Goal: Navigation & Orientation: Find specific page/section

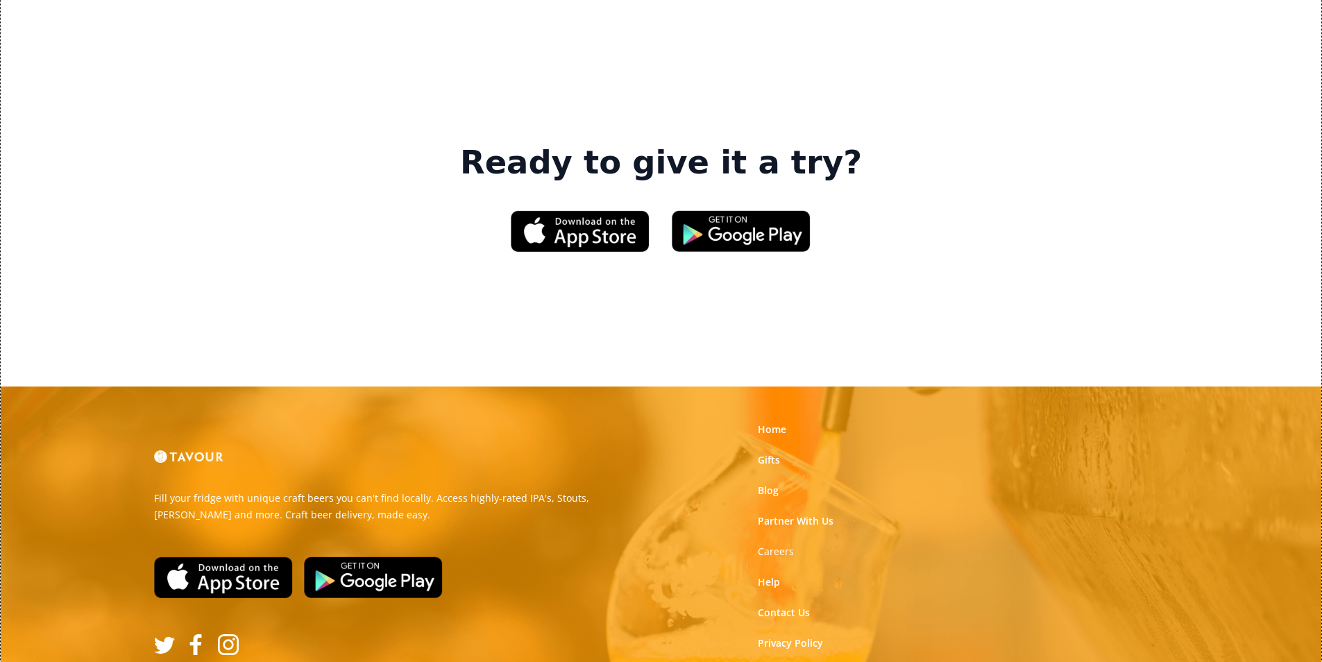
scroll to position [2100, 0]
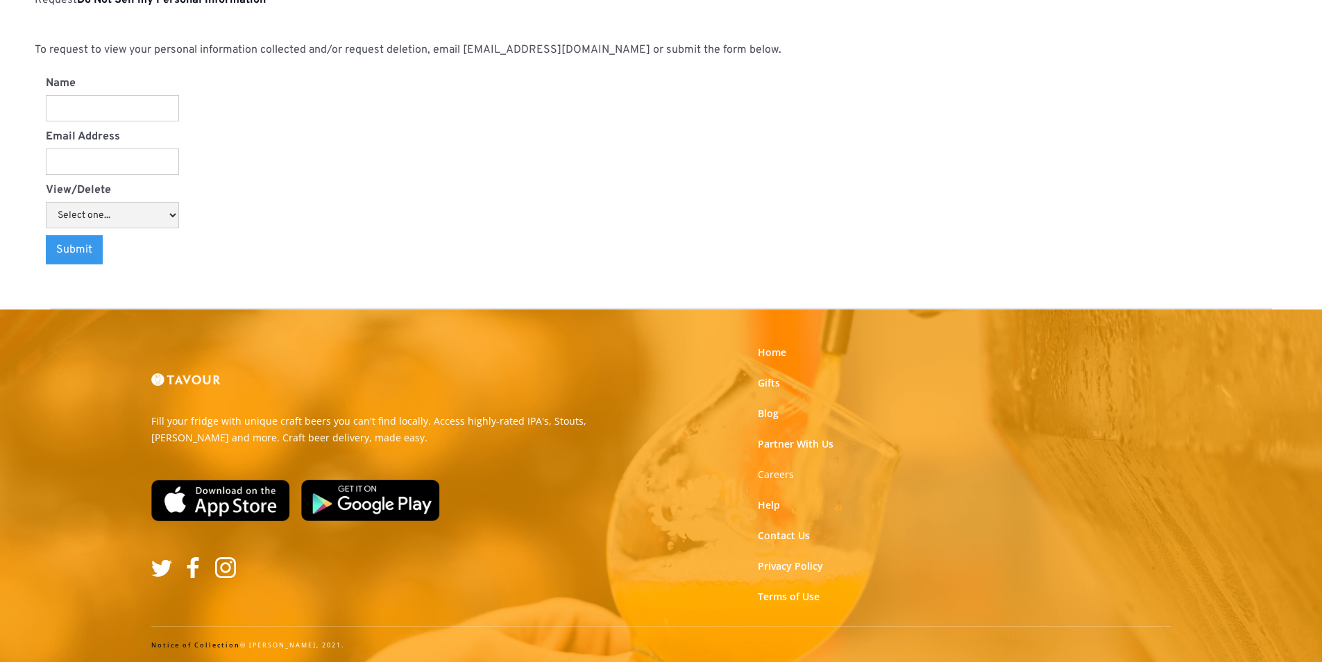
scroll to position [1446, 0]
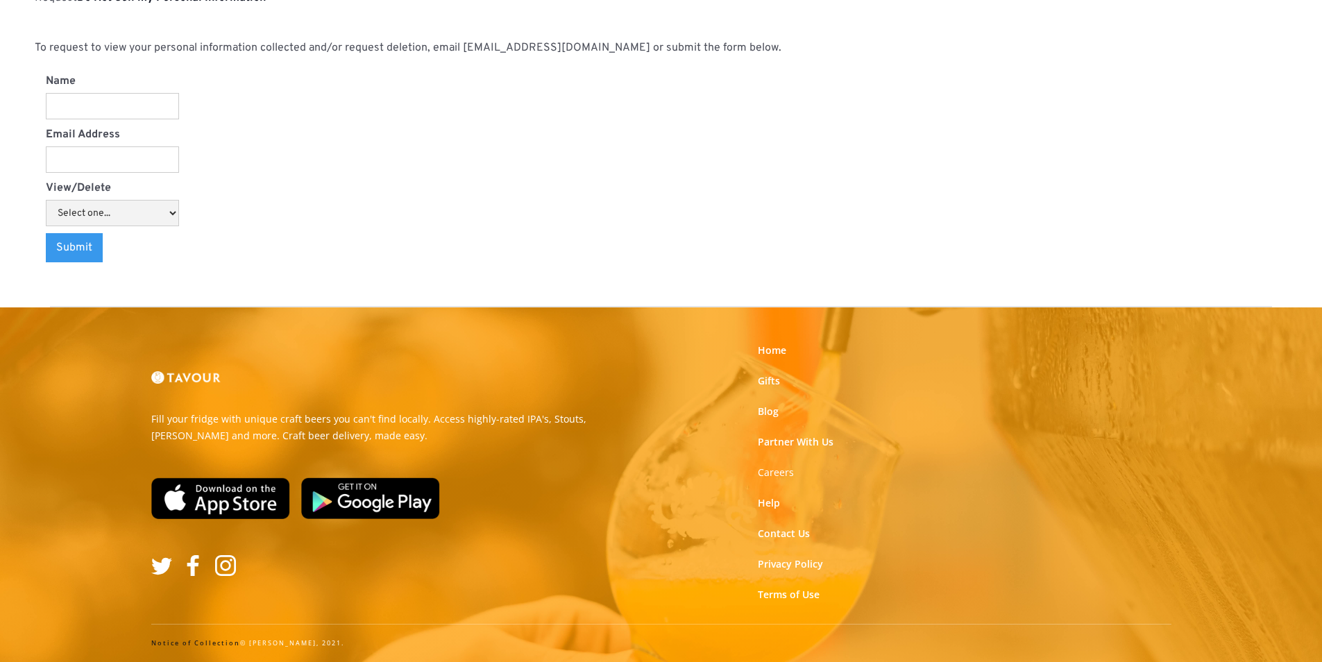
click at [213, 642] on link "Notice of Collection" at bounding box center [195, 643] width 89 height 9
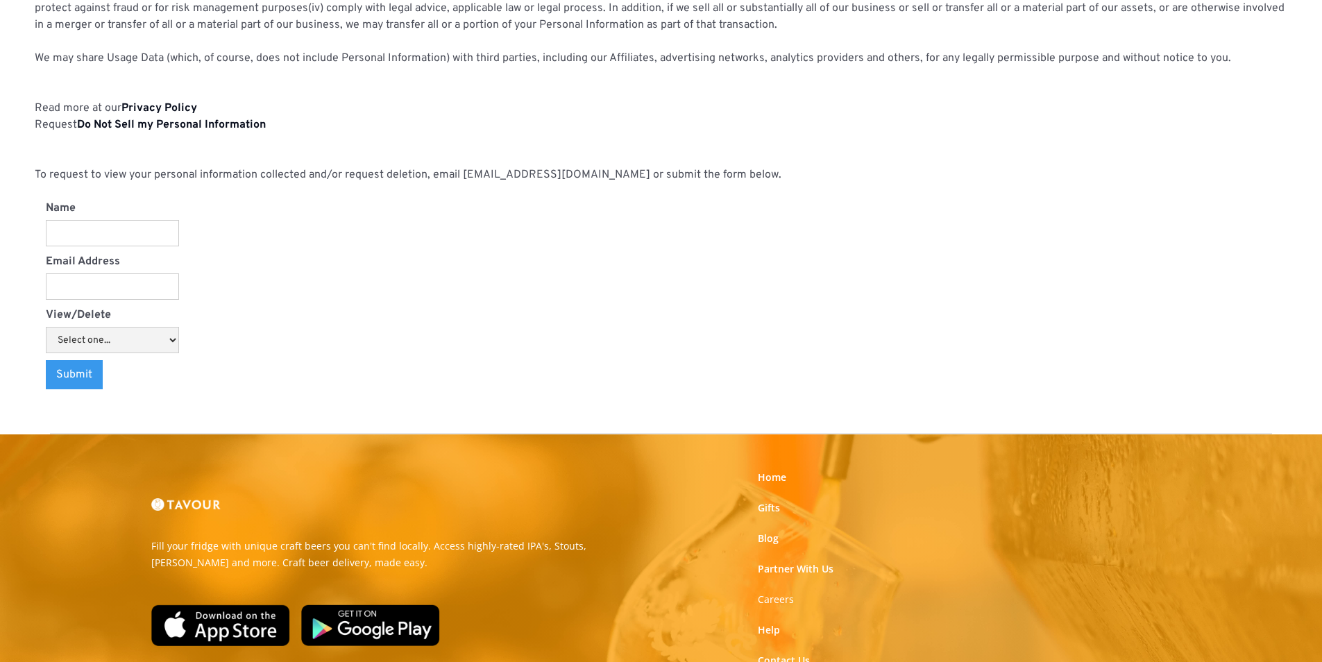
scroll to position [1446, 0]
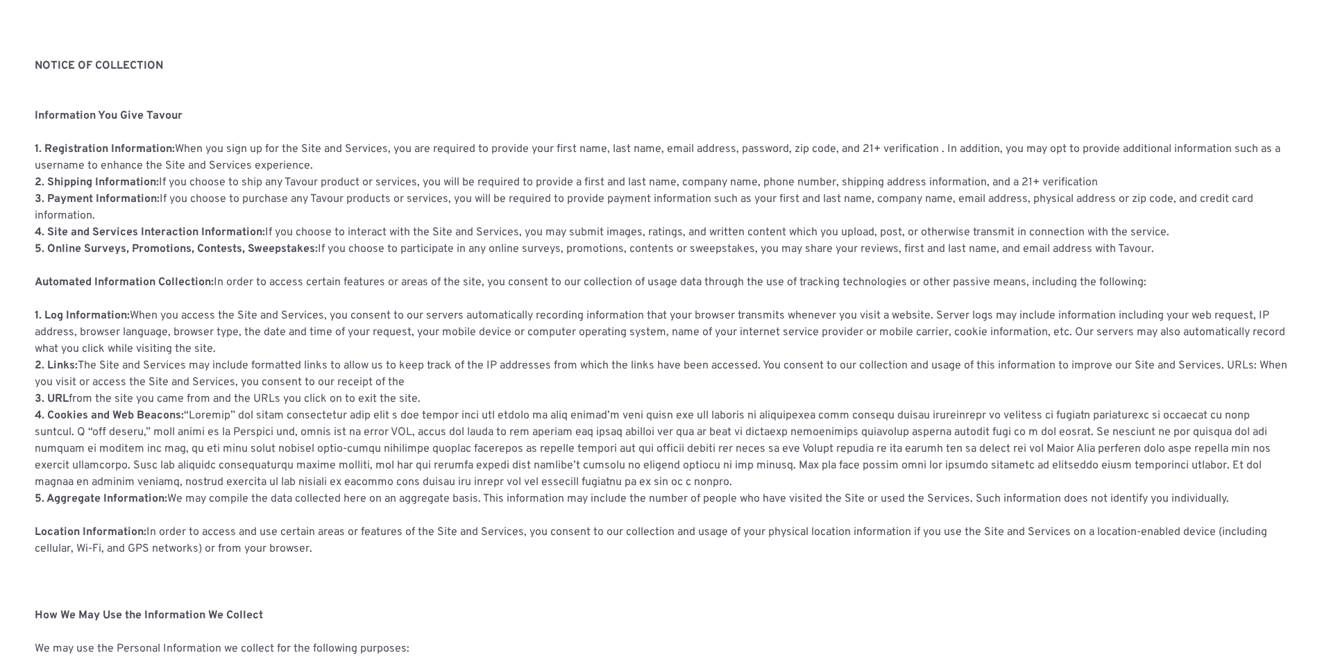
scroll to position [0, 0]
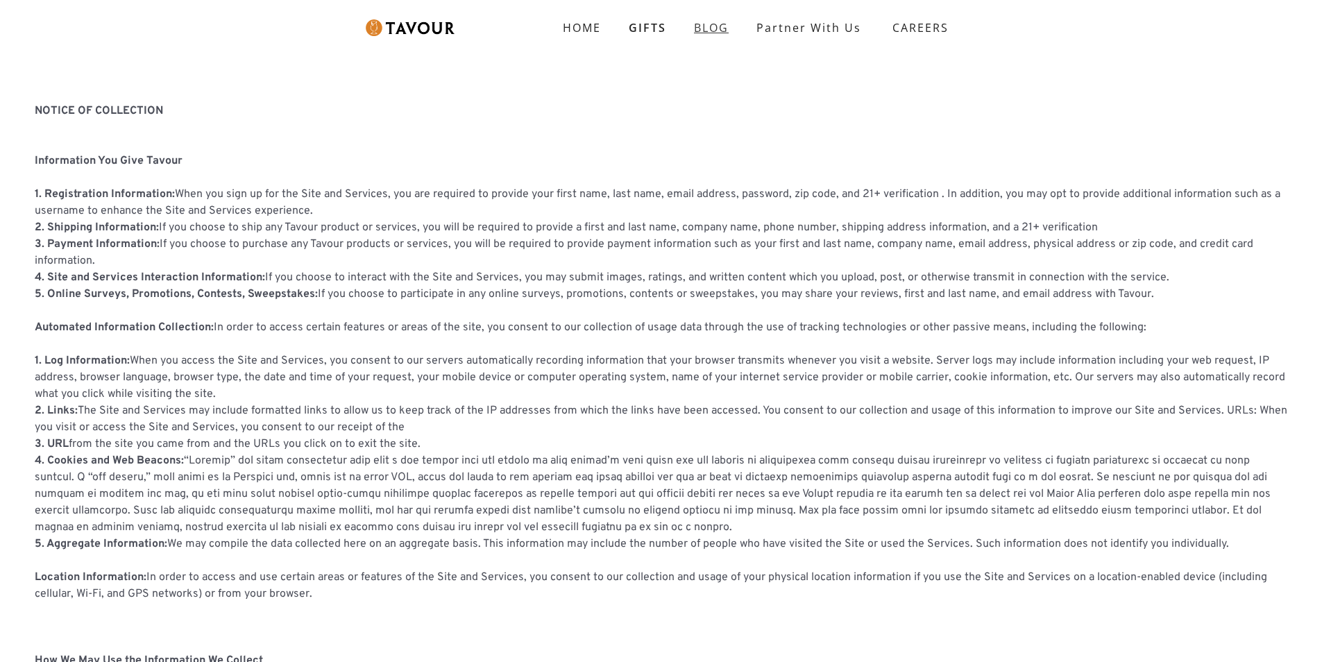
click at [733, 36] on link "BLOG" at bounding box center [711, 28] width 62 height 28
